Goal: Information Seeking & Learning: Learn about a topic

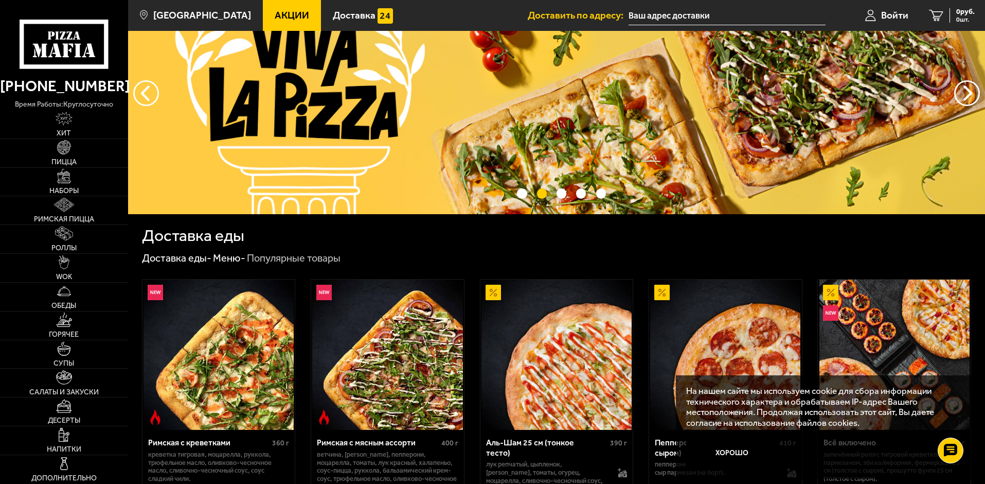
scroll to position [51, 0]
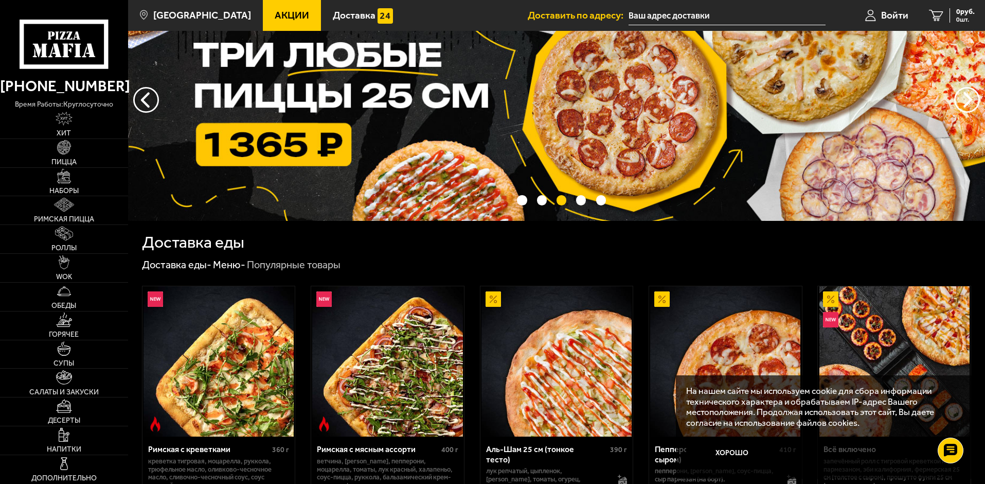
drag, startPoint x: 274, startPoint y: 19, endPoint x: 286, endPoint y: 25, distance: 13.3
click at [275, 19] on span "Акции" at bounding box center [292, 15] width 34 height 10
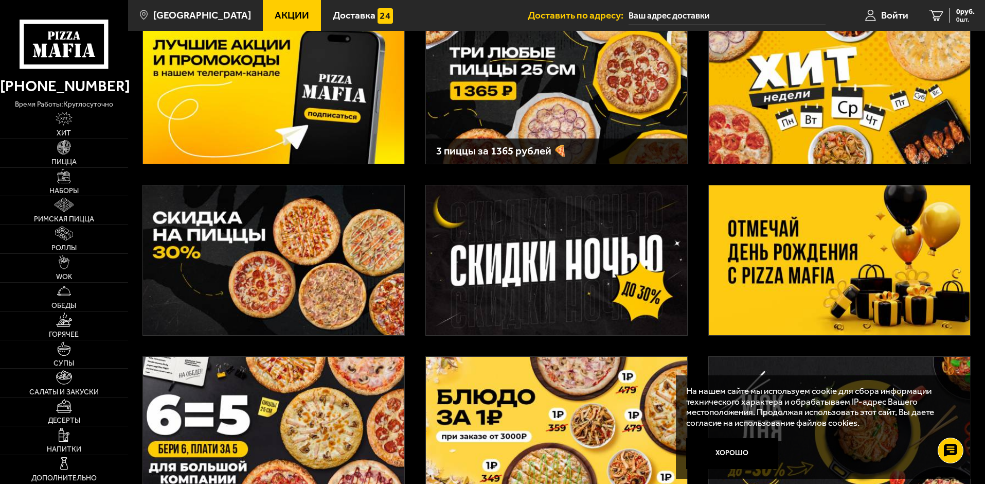
scroll to position [103, 0]
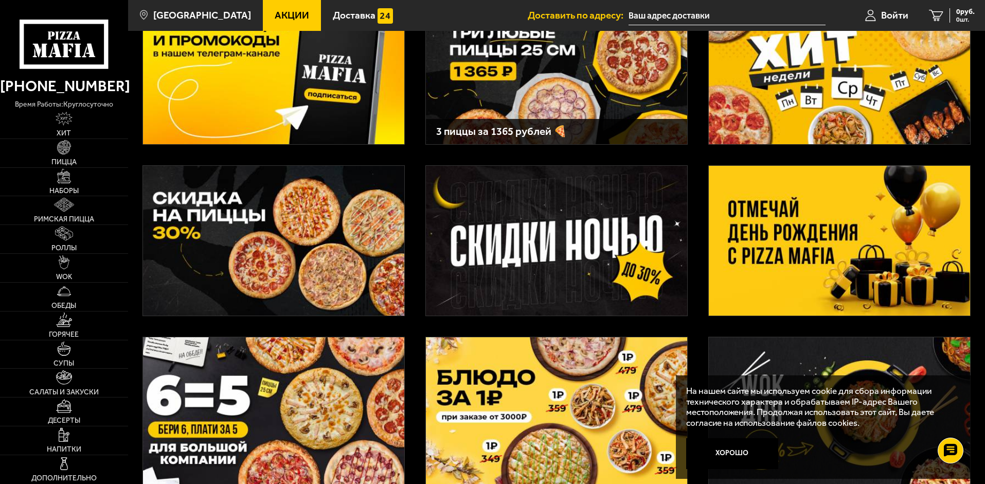
click at [786, 208] on img at bounding box center [839, 241] width 261 height 150
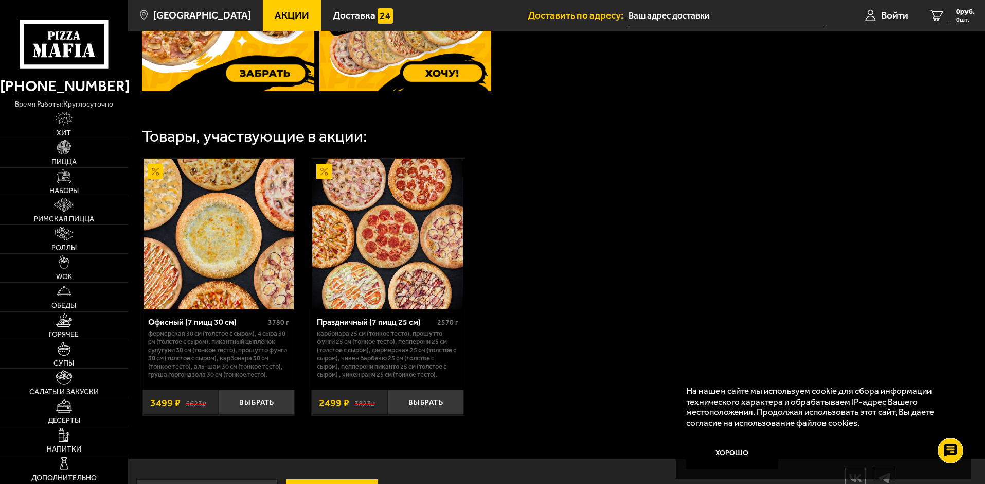
scroll to position [292, 0]
